Goal: Find specific page/section: Find specific page/section

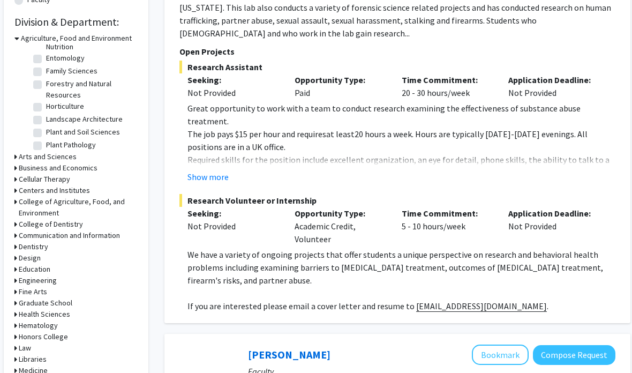
scroll to position [119, 0]
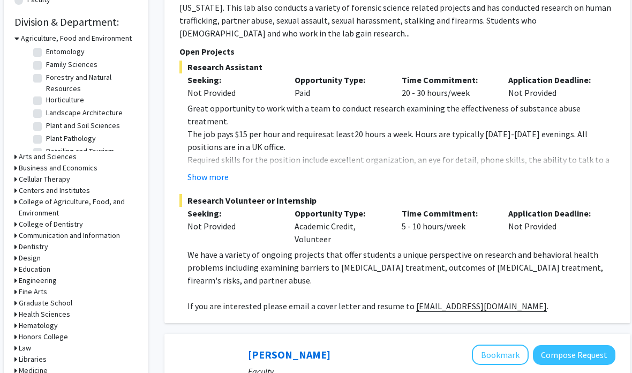
click at [46, 101] on label "Horticulture" at bounding box center [65, 99] width 38 height 11
click at [46, 101] on input "Horticulture" at bounding box center [49, 97] width 7 height 7
checkbox input "true"
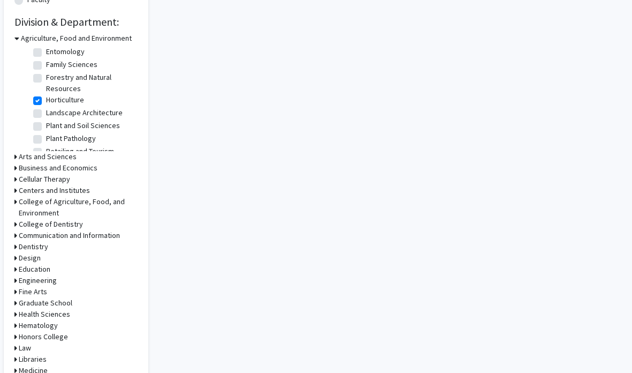
checkbox input "true"
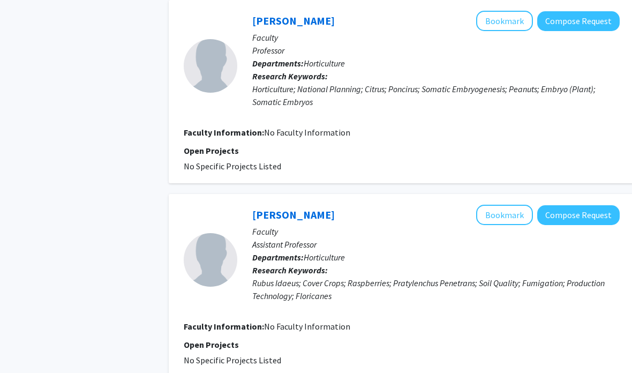
scroll to position [2875, 0]
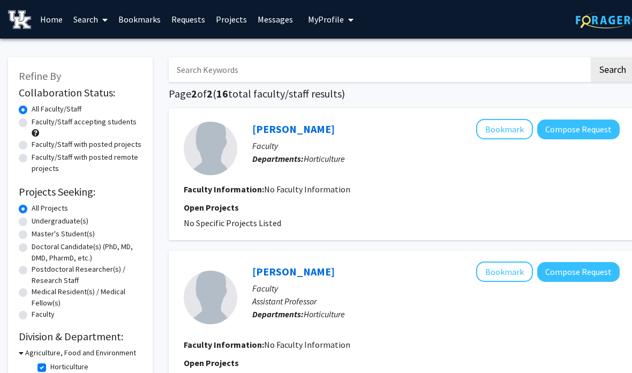
click at [46, 26] on link "Home" at bounding box center [51, 19] width 33 height 37
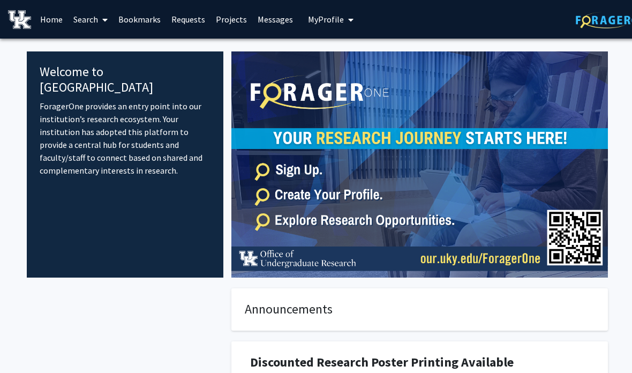
click at [86, 26] on link "Search" at bounding box center [90, 19] width 45 height 37
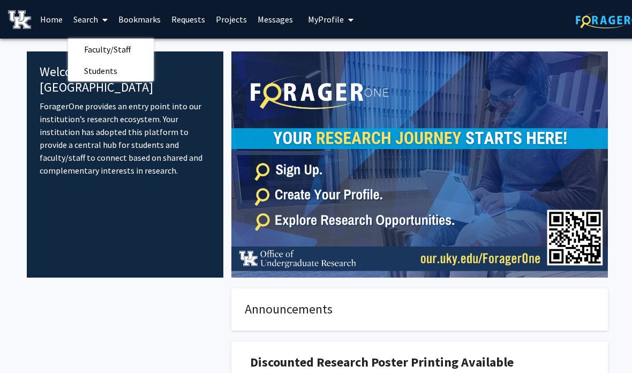
click at [86, 24] on link "Search" at bounding box center [90, 19] width 45 height 37
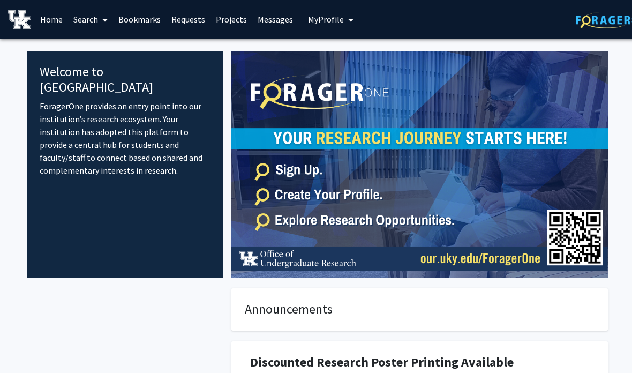
click at [85, 27] on link "Search" at bounding box center [90, 19] width 45 height 37
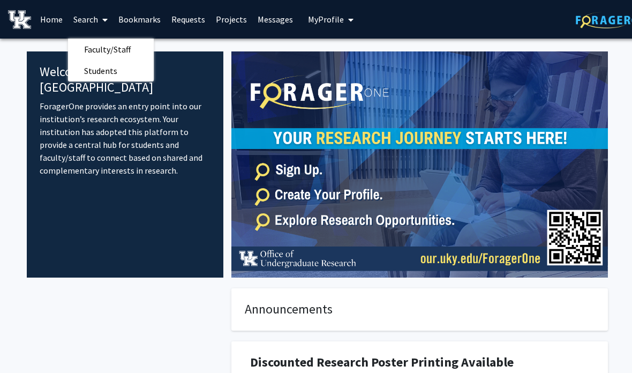
click at [93, 51] on span "Faculty/Staff" at bounding box center [107, 49] width 79 height 21
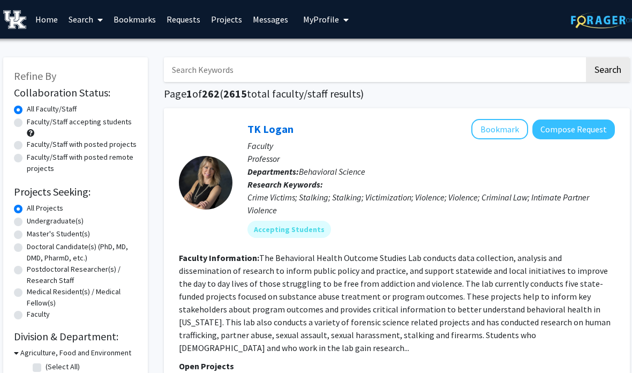
scroll to position [0, 11]
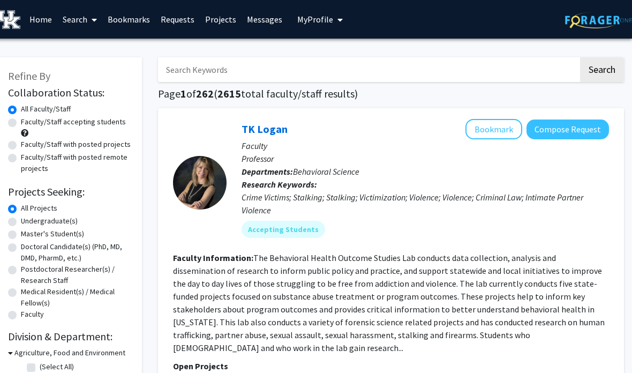
click at [331, 17] on span "My Profile" at bounding box center [315, 19] width 36 height 11
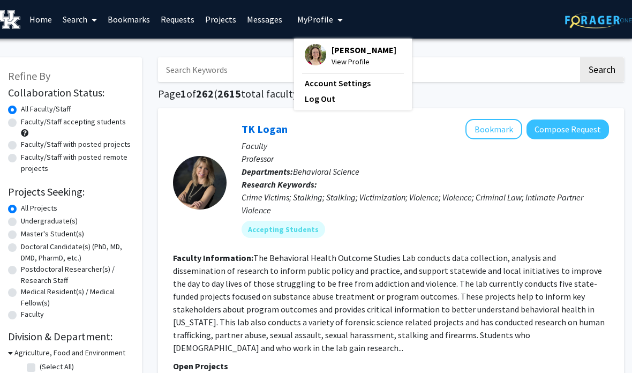
click at [339, 49] on span "[PERSON_NAME]" at bounding box center [364, 50] width 65 height 12
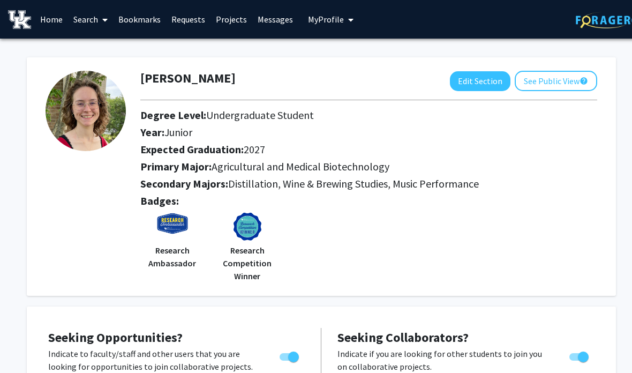
click at [102, 20] on span at bounding box center [103, 19] width 10 height 37
click at [123, 45] on span "Faculty/Staff" at bounding box center [107, 49] width 79 height 21
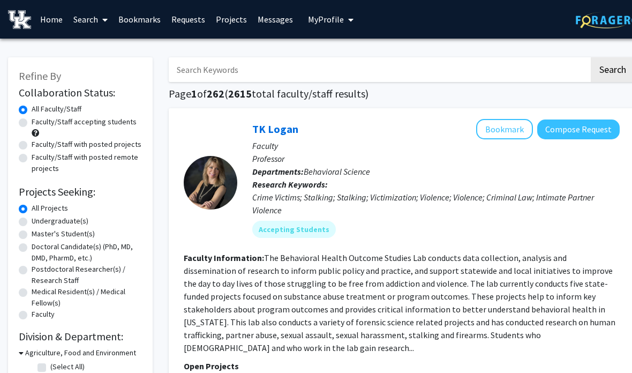
click at [336, 16] on span "My Profile" at bounding box center [326, 19] width 36 height 11
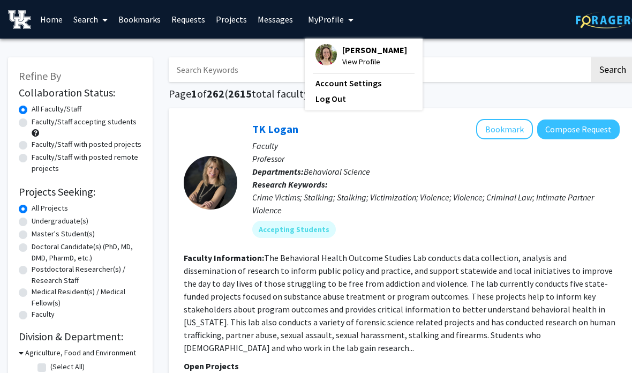
click at [355, 52] on span "[PERSON_NAME]" at bounding box center [374, 50] width 65 height 12
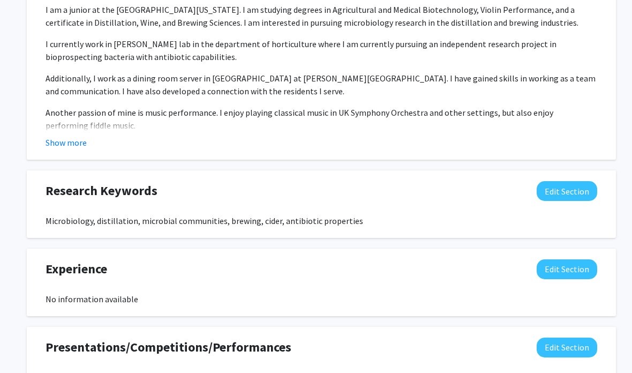
scroll to position [687, 0]
